Goal: Find specific page/section: Find specific page/section

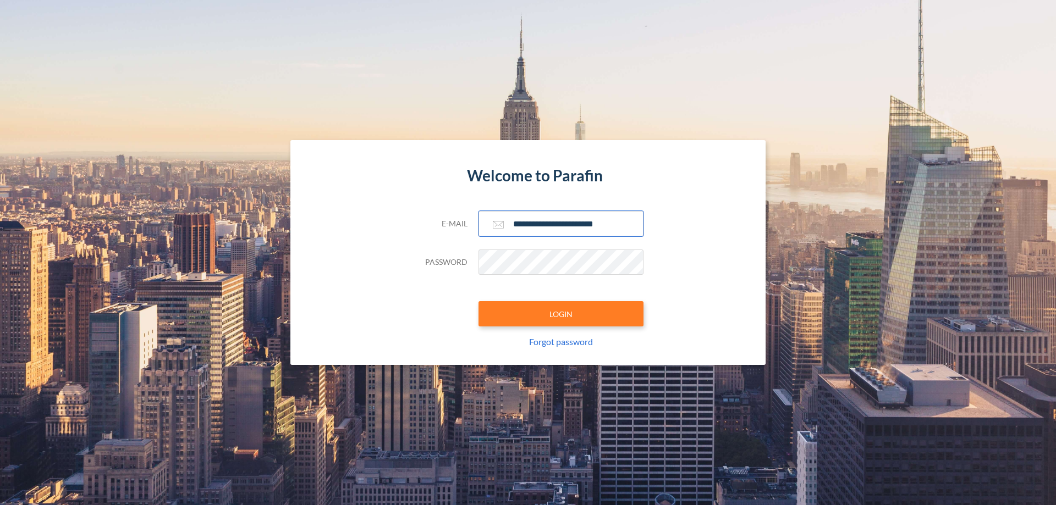
type input "**********"
click at [561, 314] on button "LOGIN" at bounding box center [560, 313] width 165 height 25
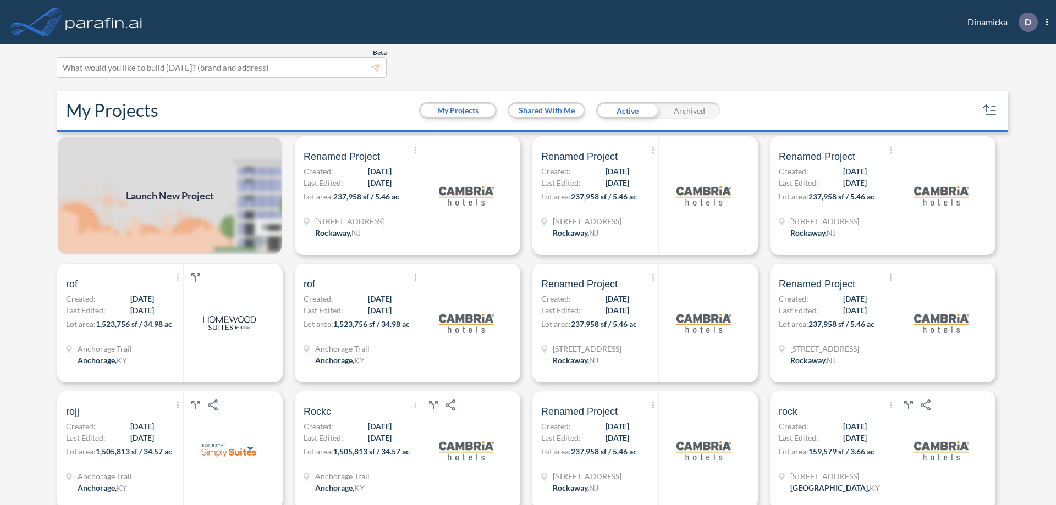
scroll to position [3, 0]
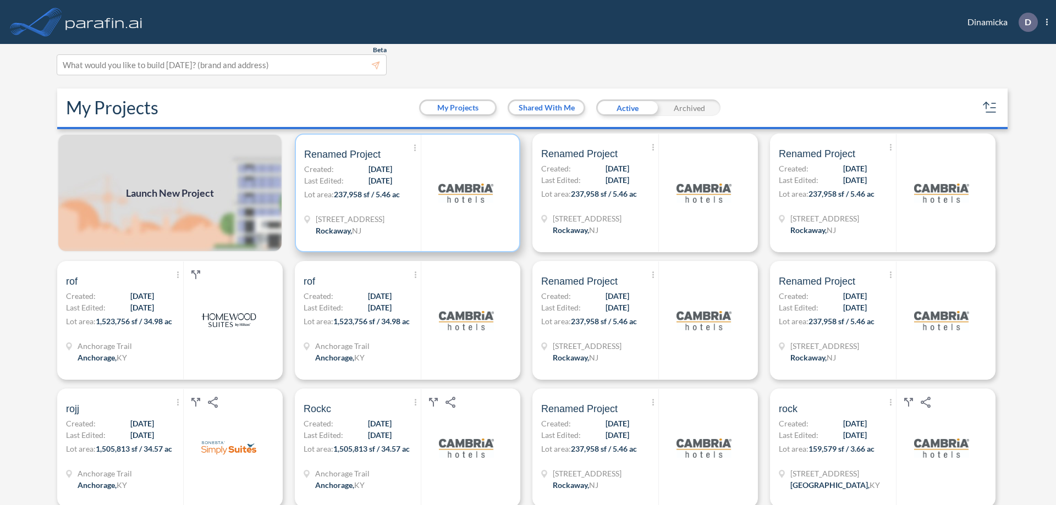
click at [405, 193] on p "Lot area: 237,958 sf / 5.46 ac" at bounding box center [362, 197] width 117 height 16
